Goal: Register for event/course

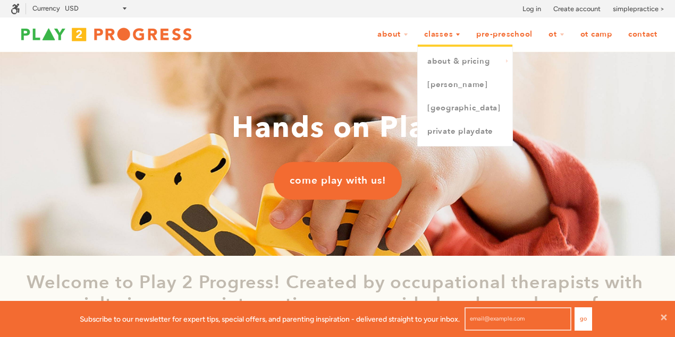
scroll to position [6, 6]
click at [444, 36] on link "Classes" at bounding box center [442, 34] width 50 height 20
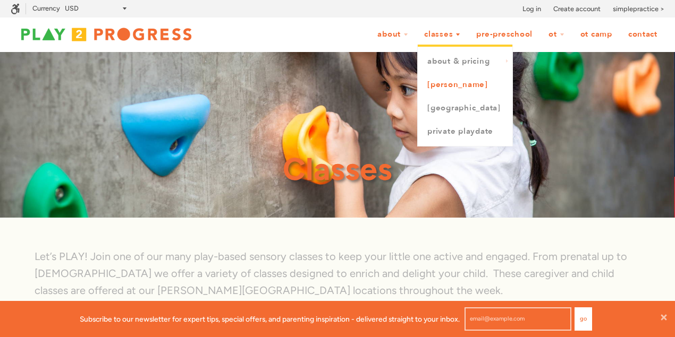
click at [443, 87] on link "[PERSON_NAME]" at bounding box center [465, 84] width 95 height 23
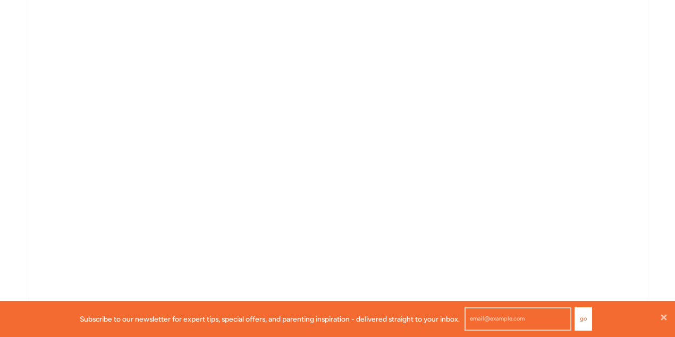
scroll to position [1700, 0]
